Goal: Task Accomplishment & Management: Use online tool/utility

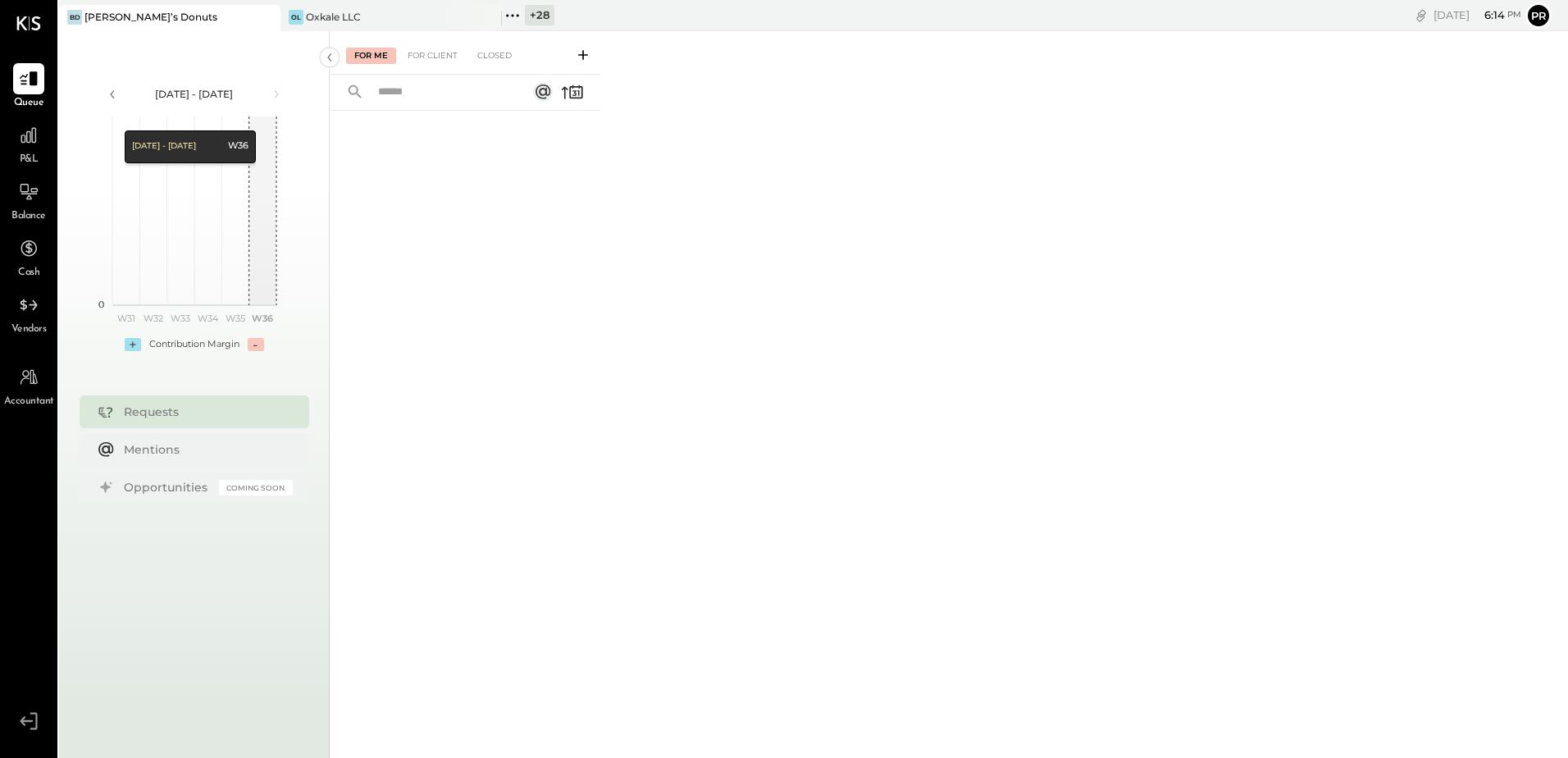
click at [511, 9] on icon at bounding box center [512, 15] width 21 height 21
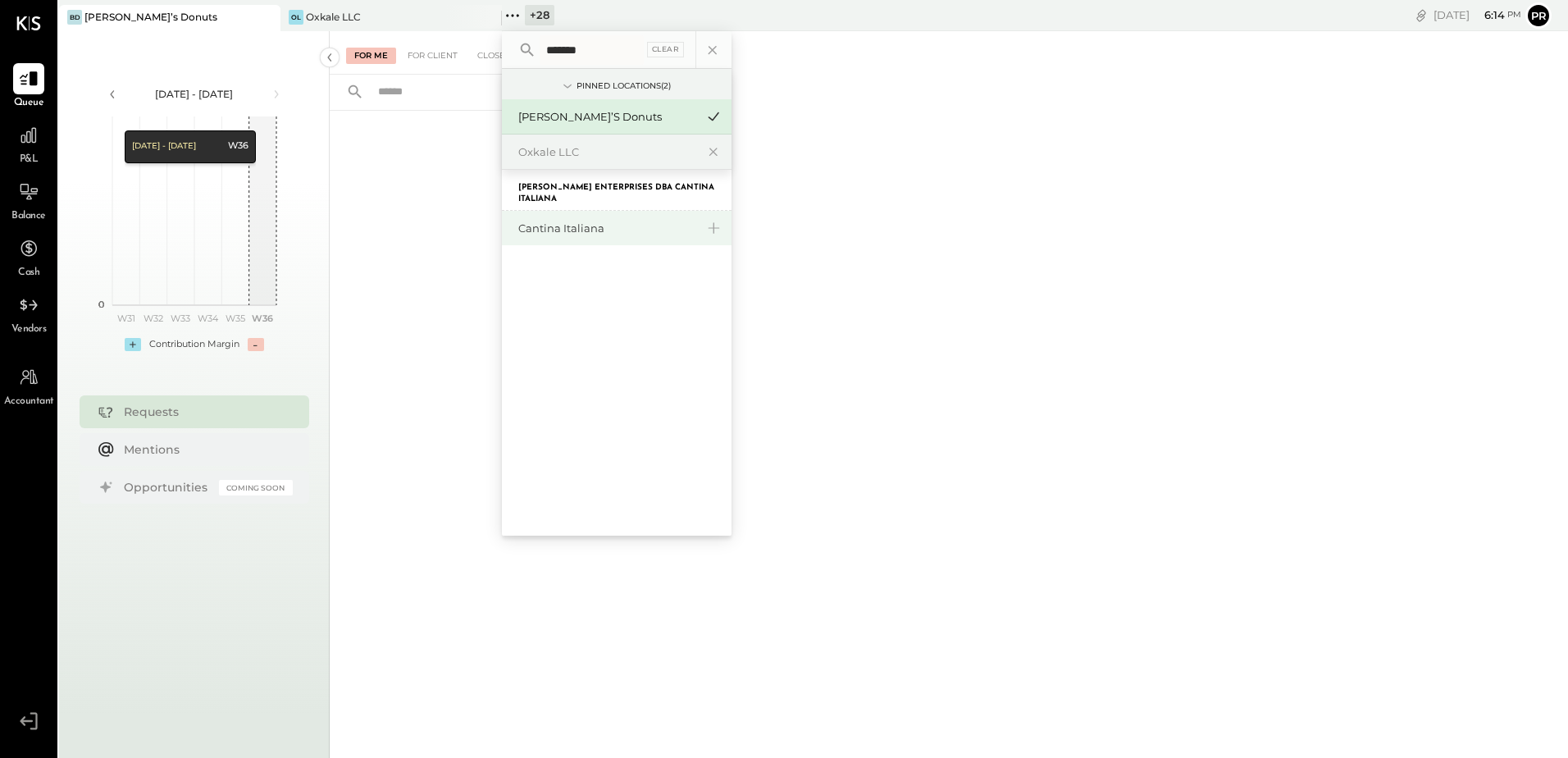
type input "*******"
click at [535, 233] on div "Cantina Italiana" at bounding box center [607, 228] width 177 height 16
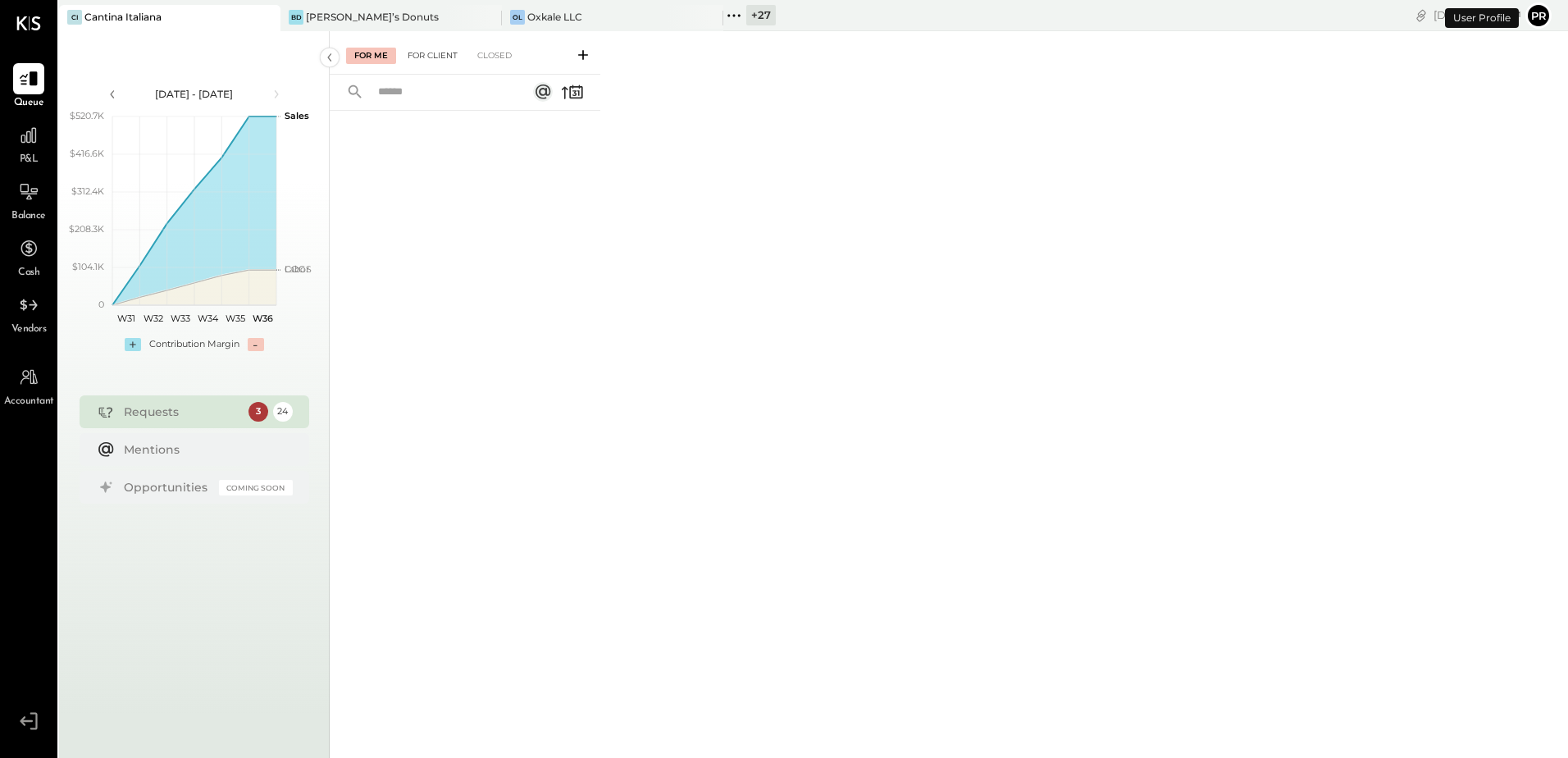
click at [439, 61] on div "For Client" at bounding box center [432, 56] width 67 height 16
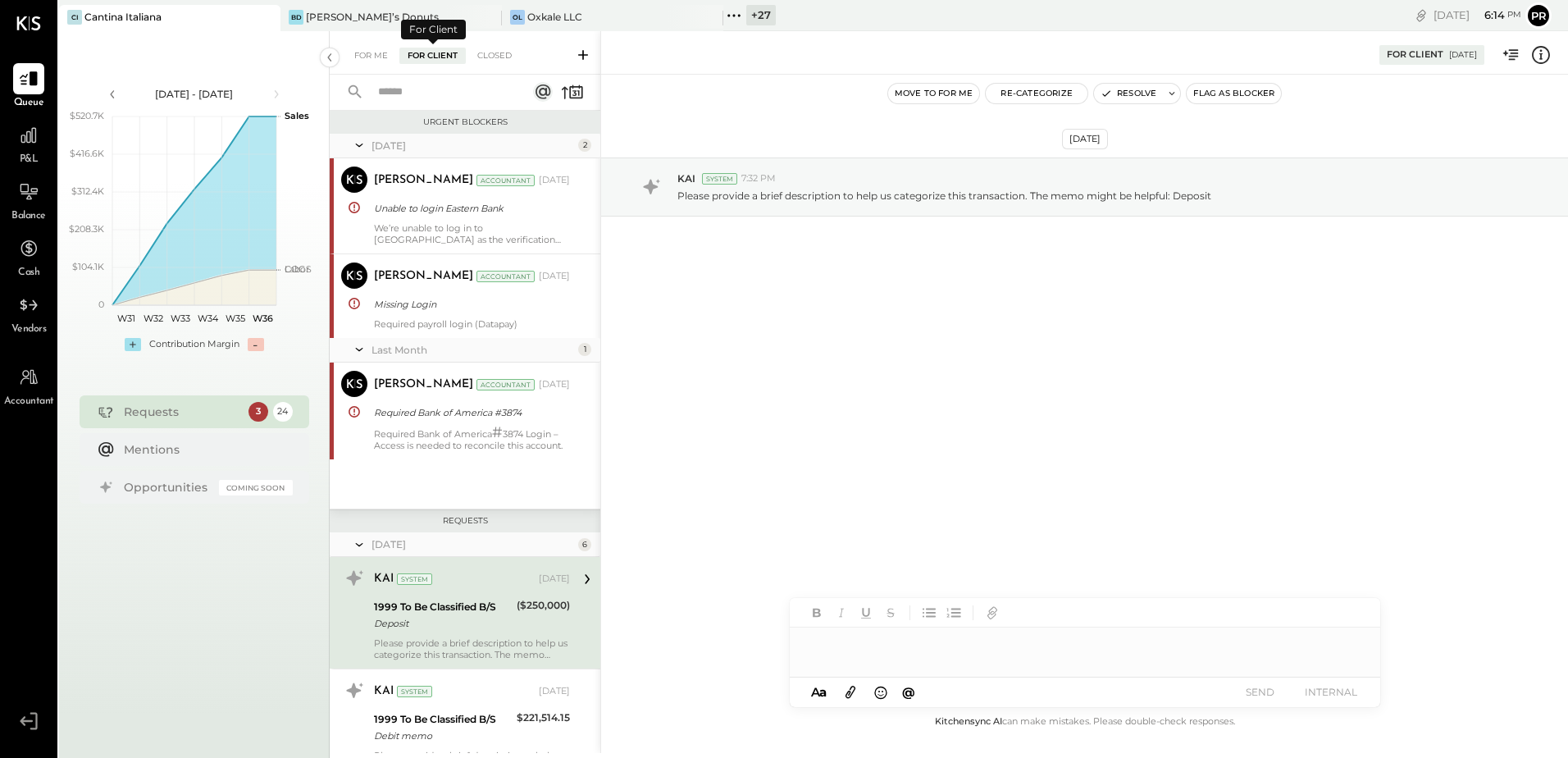
scroll to position [180, 0]
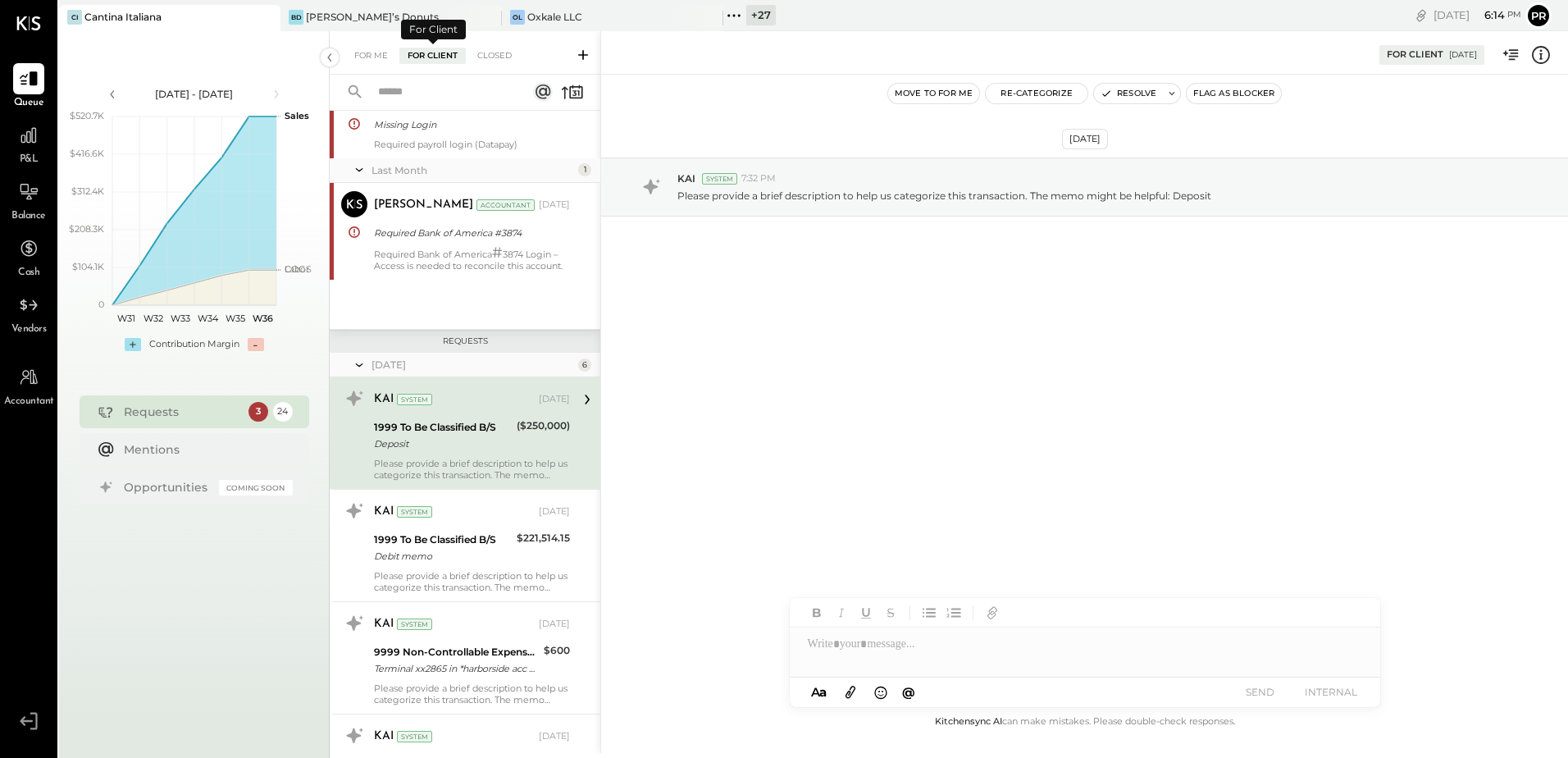
click at [435, 84] on input "text" at bounding box center [442, 92] width 149 height 27
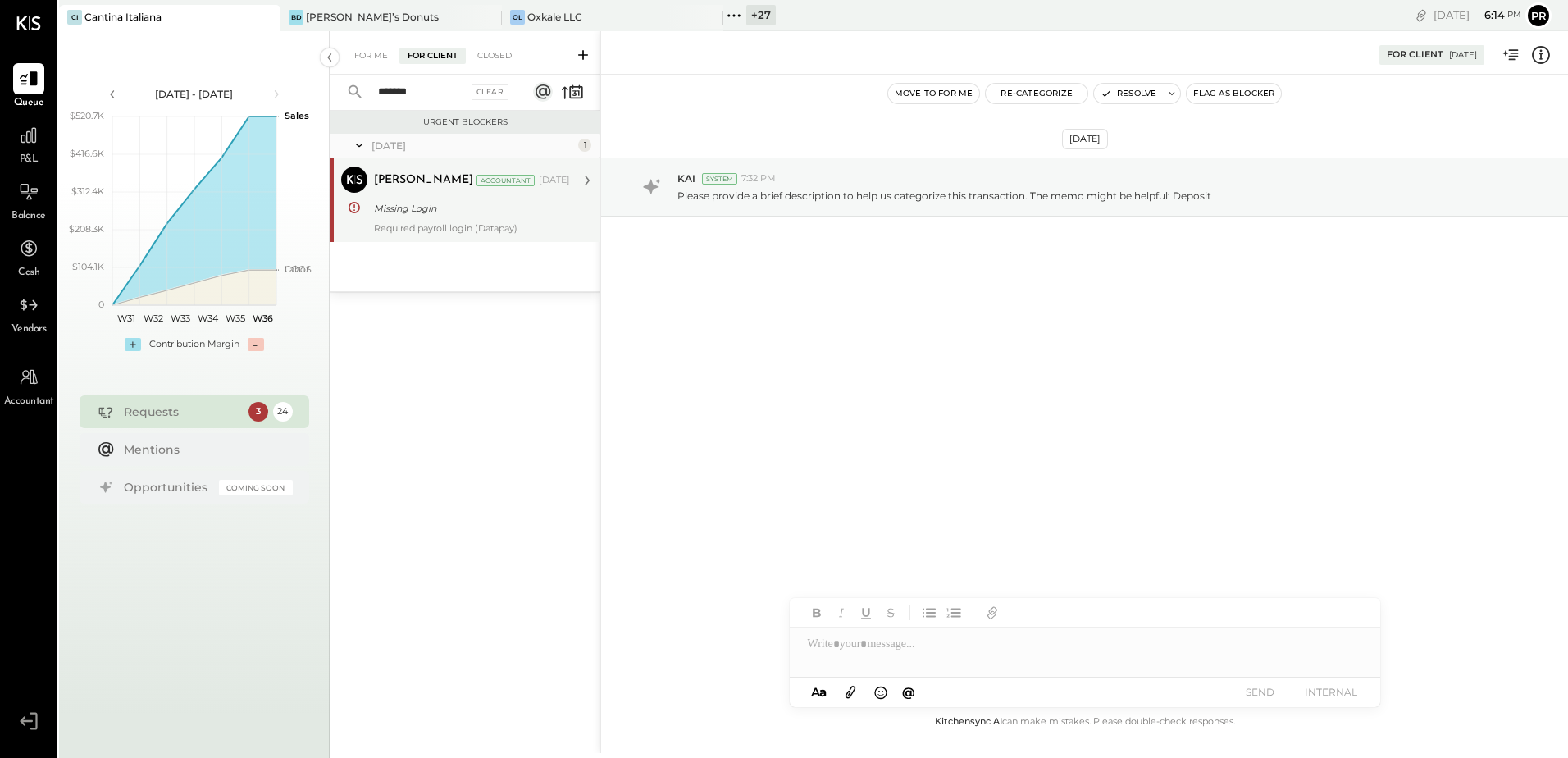
type input "*******"
click at [425, 208] on div "Missing Login" at bounding box center [469, 208] width 191 height 16
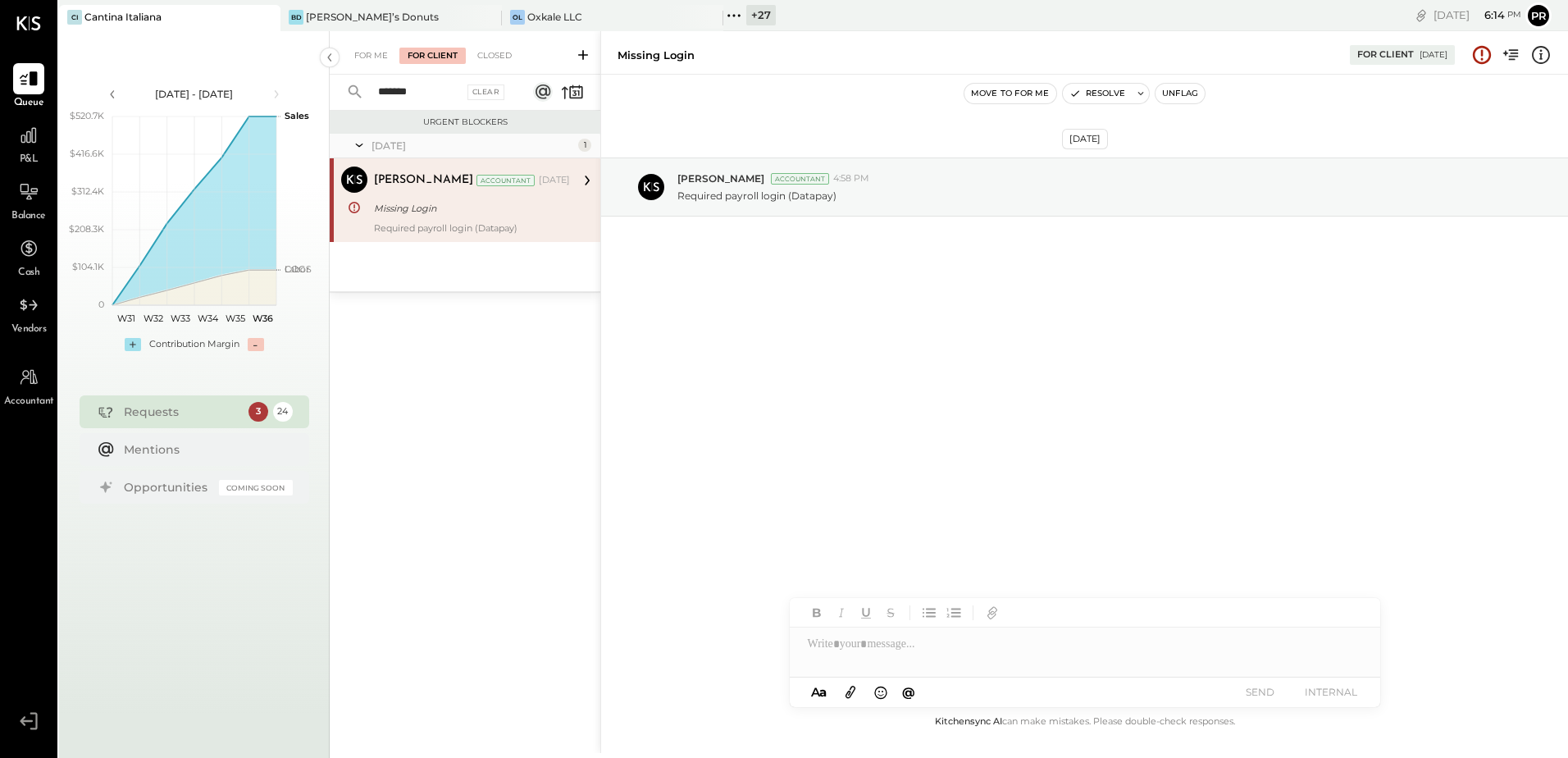
click at [1180, 92] on button "Unflag" at bounding box center [1180, 94] width 49 height 20
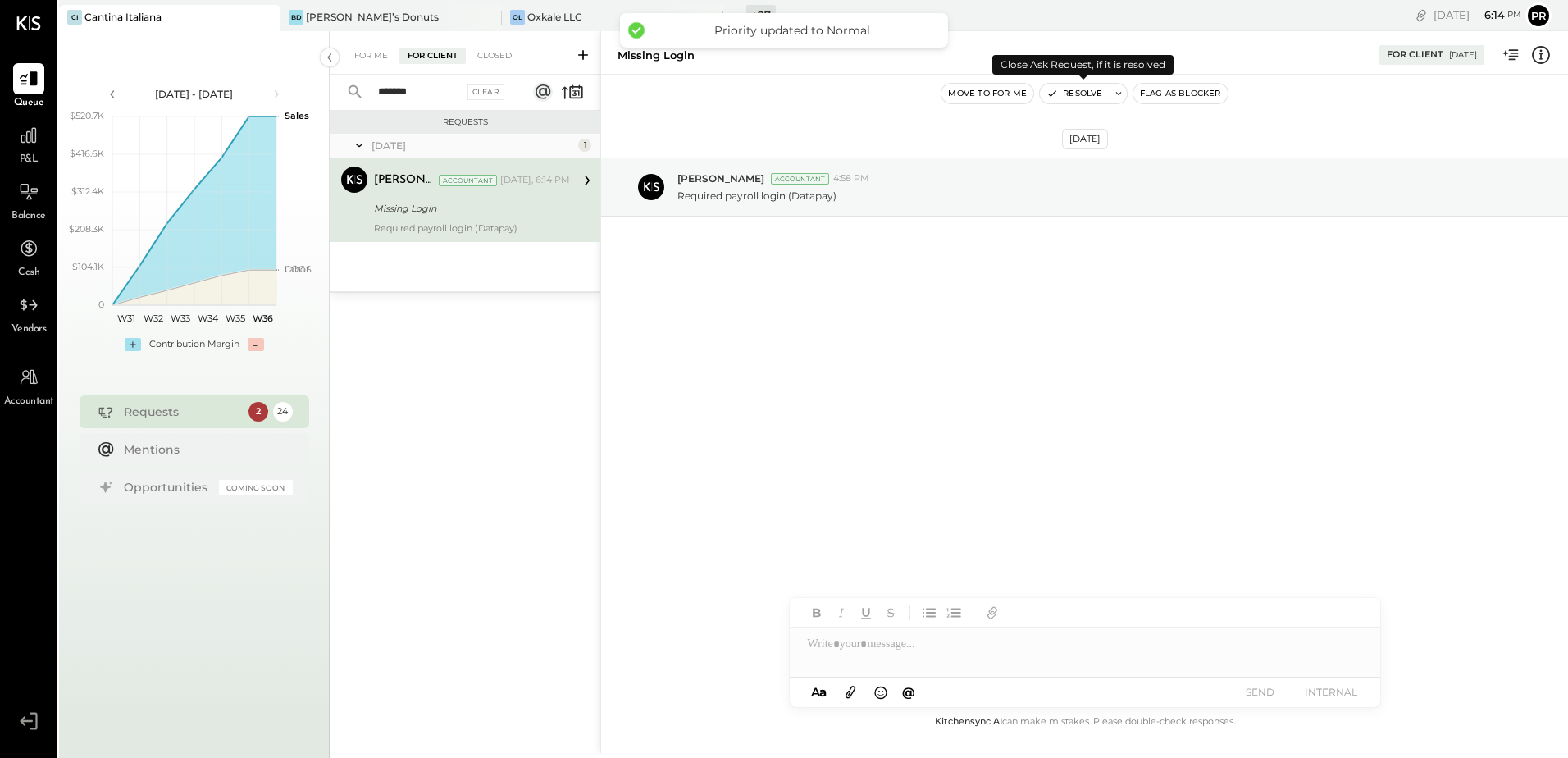
click at [1098, 94] on button "Resolve" at bounding box center [1075, 94] width 69 height 20
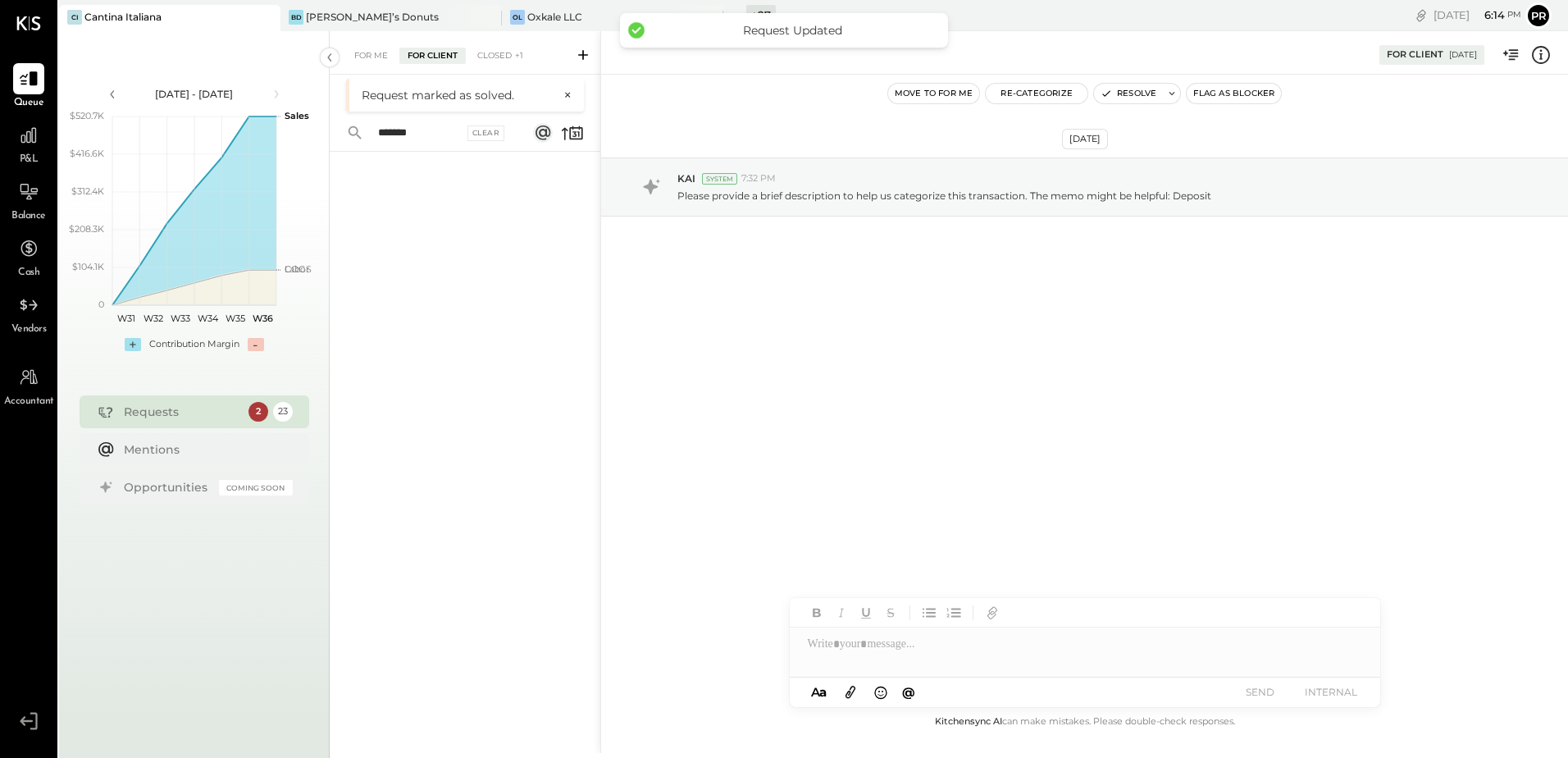
click at [181, 412] on div "Requests" at bounding box center [182, 412] width 117 height 16
click at [257, 412] on div "2" at bounding box center [259, 412] width 20 height 20
click at [430, 50] on div "For Client" at bounding box center [432, 56] width 67 height 16
click at [428, 93] on input "*******" at bounding box center [416, 92] width 95 height 27
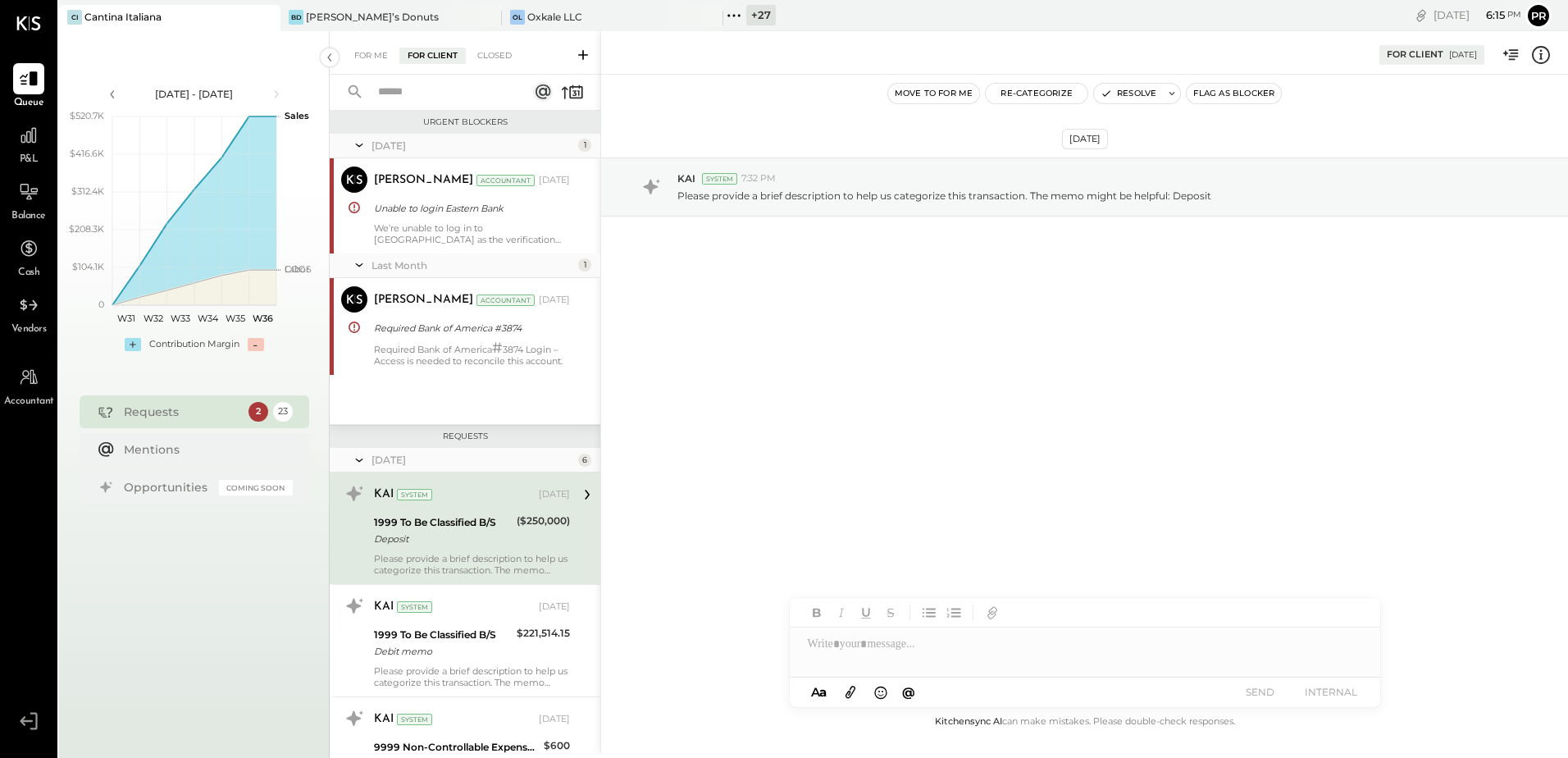
click at [453, 95] on input "text" at bounding box center [440, 92] width 144 height 27
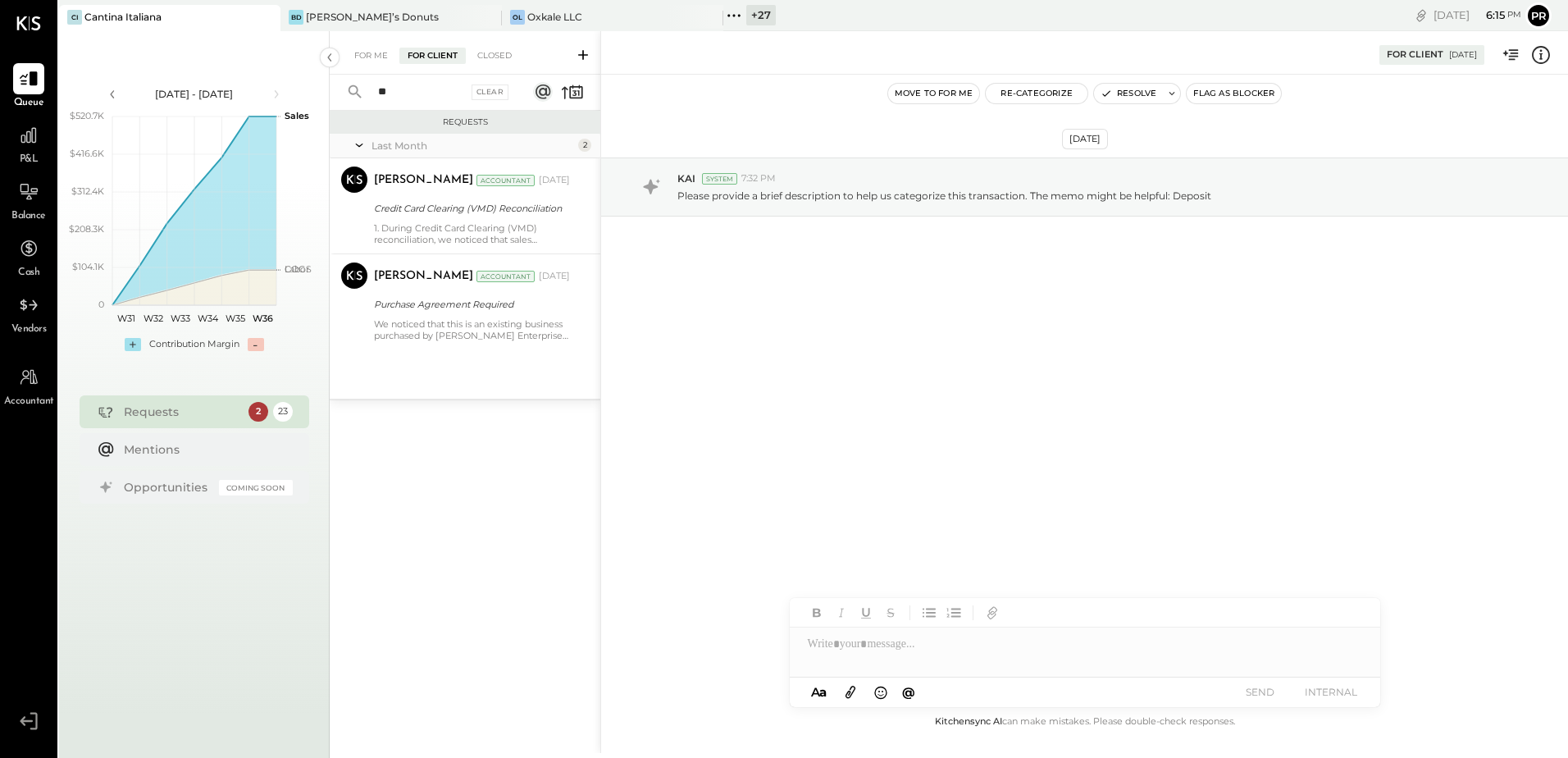
type input "*"
